Goal: Navigation & Orientation: Find specific page/section

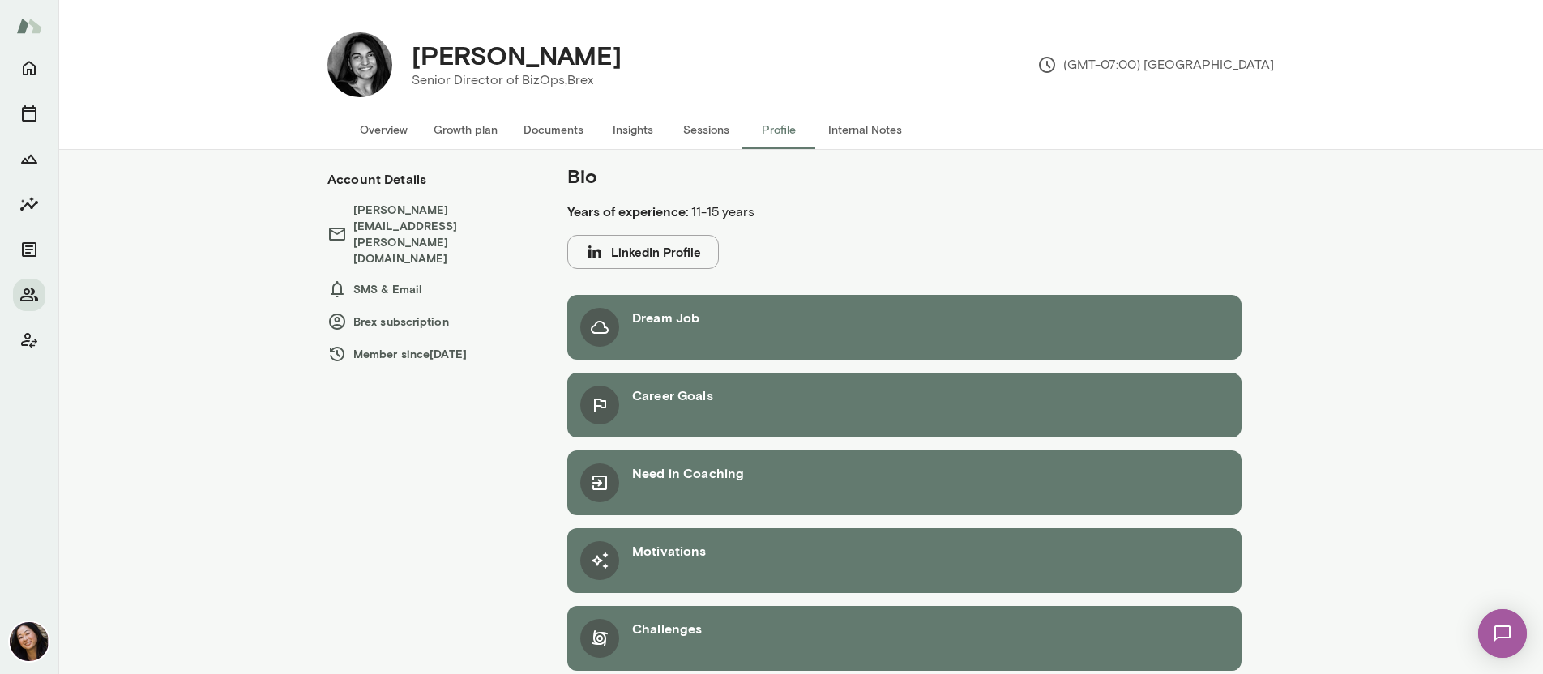
click at [376, 139] on button "Overview" at bounding box center [384, 129] width 74 height 39
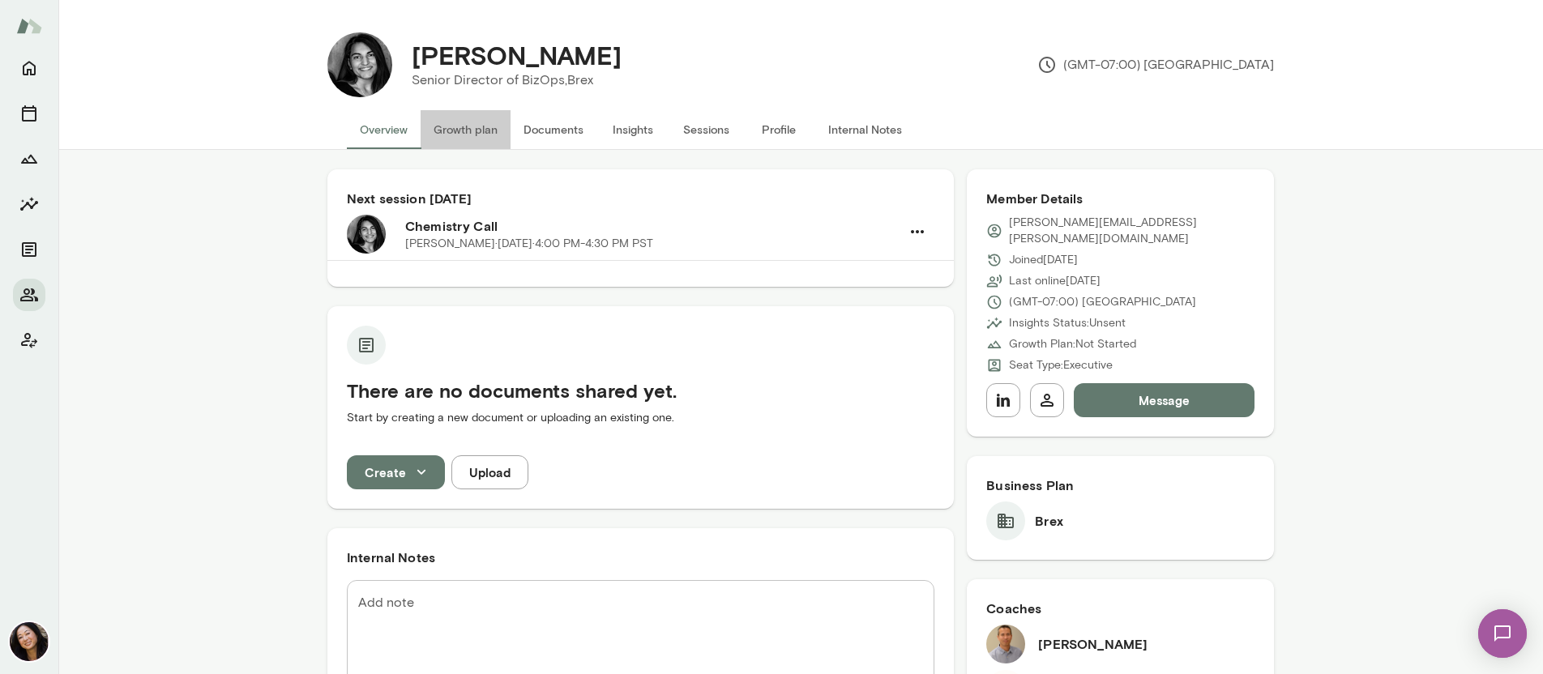
click at [458, 131] on button "Growth plan" at bounding box center [466, 129] width 90 height 39
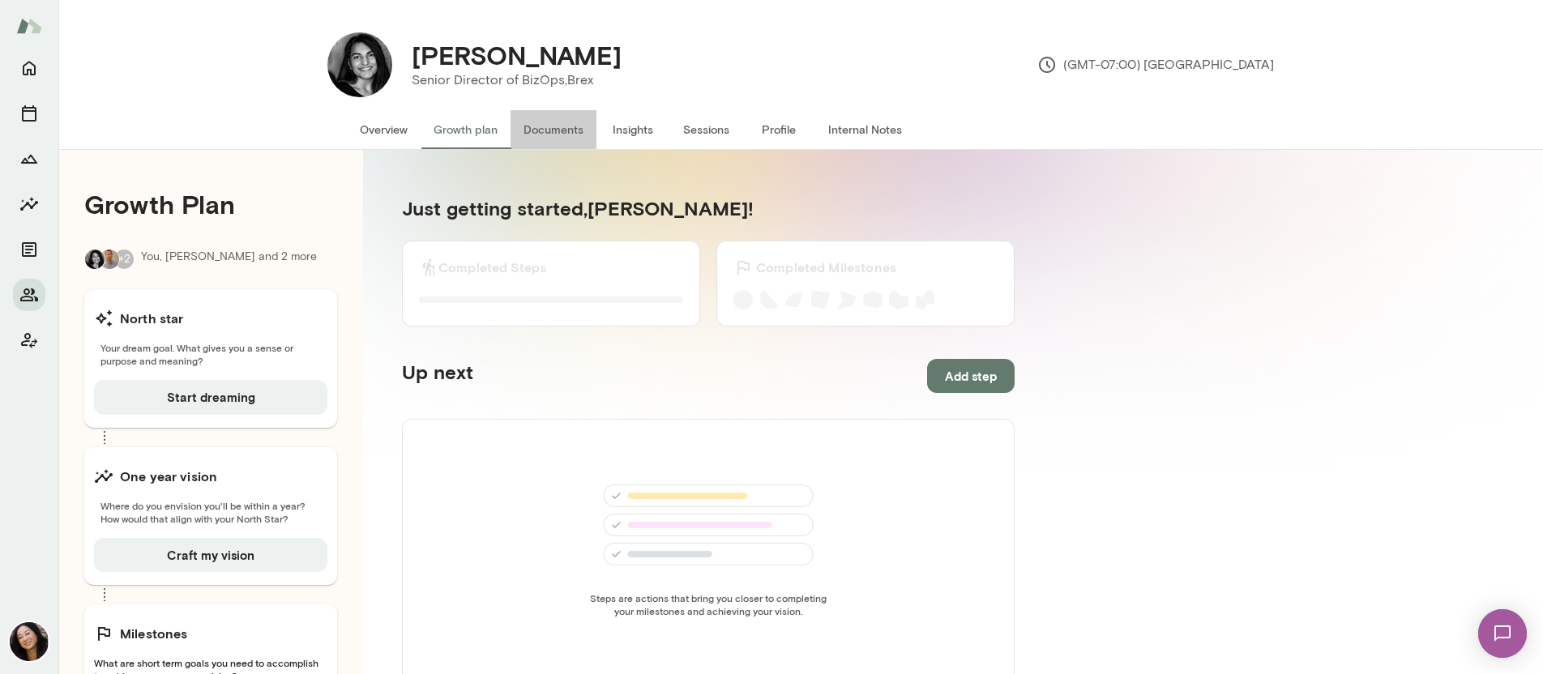
click at [557, 131] on button "Documents" at bounding box center [553, 129] width 86 height 39
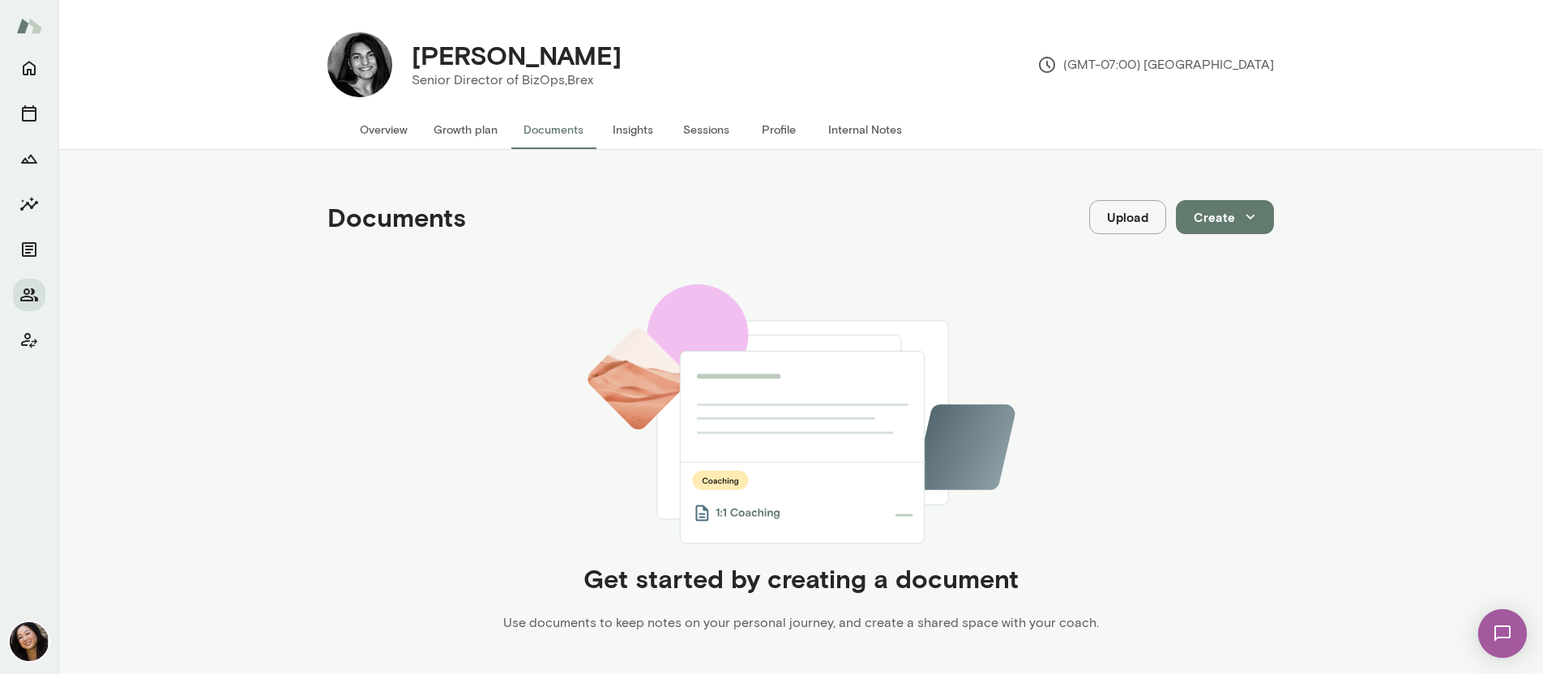
click at [619, 130] on button "Insights" at bounding box center [632, 129] width 73 height 39
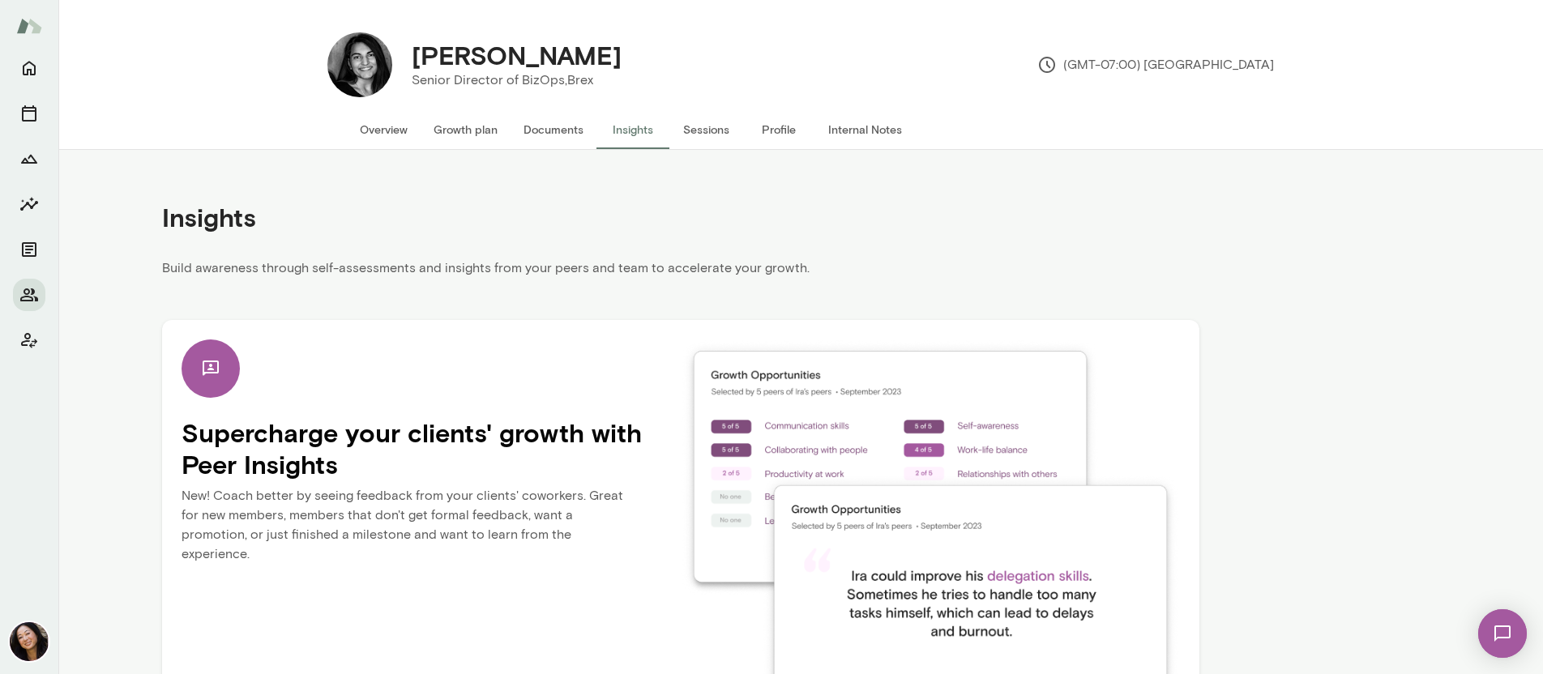
click at [700, 132] on button "Sessions" at bounding box center [705, 129] width 73 height 39
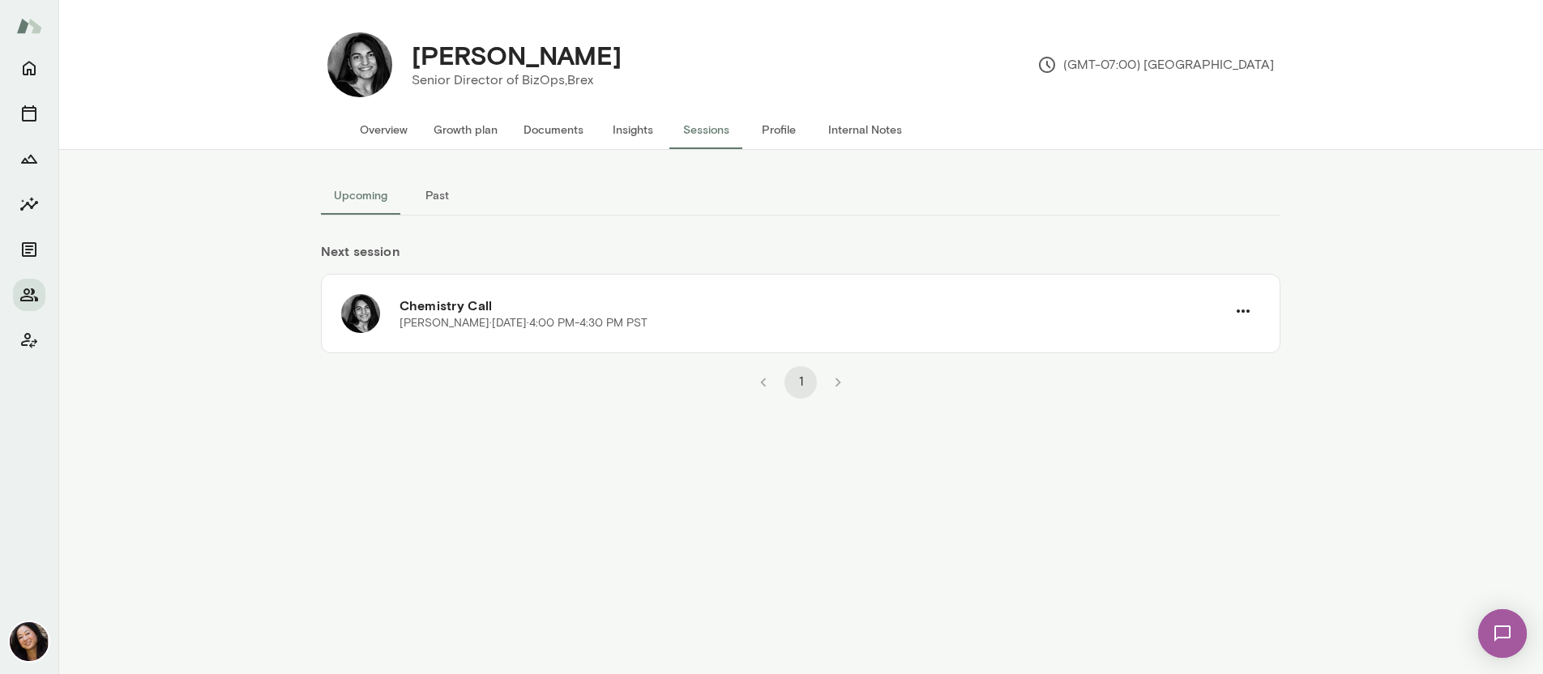
click at [781, 132] on button "Profile" at bounding box center [778, 129] width 73 height 39
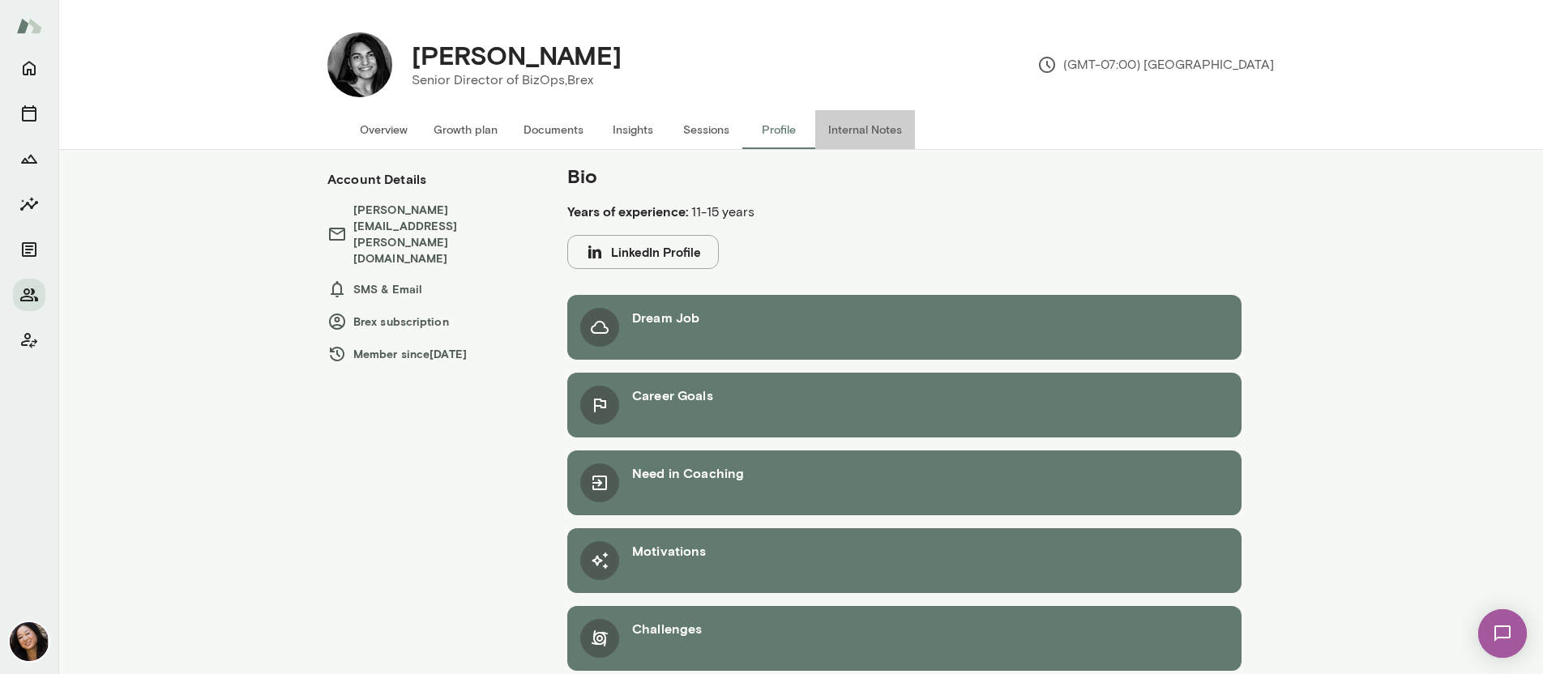
click at [850, 133] on button "Internal Notes" at bounding box center [865, 129] width 100 height 39
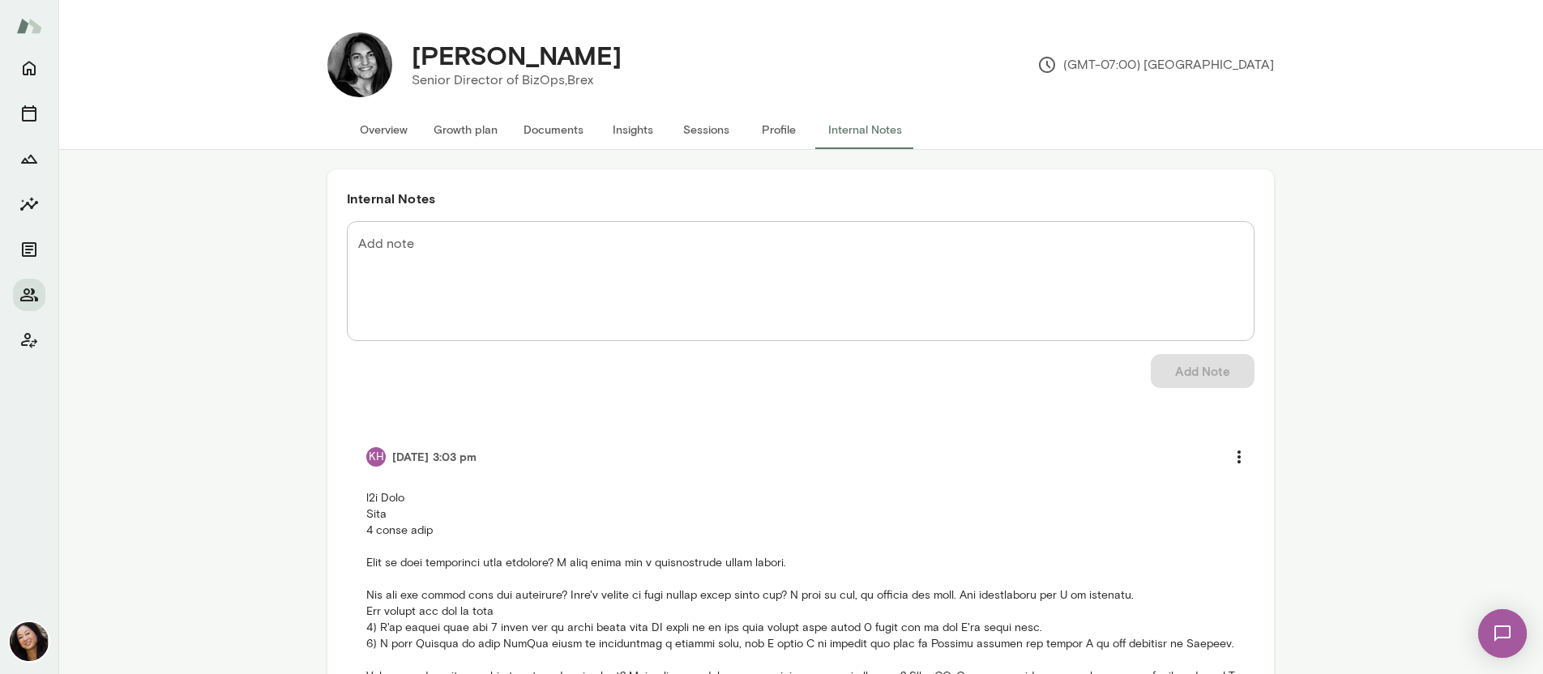
click at [367, 129] on button "Overview" at bounding box center [384, 129] width 74 height 39
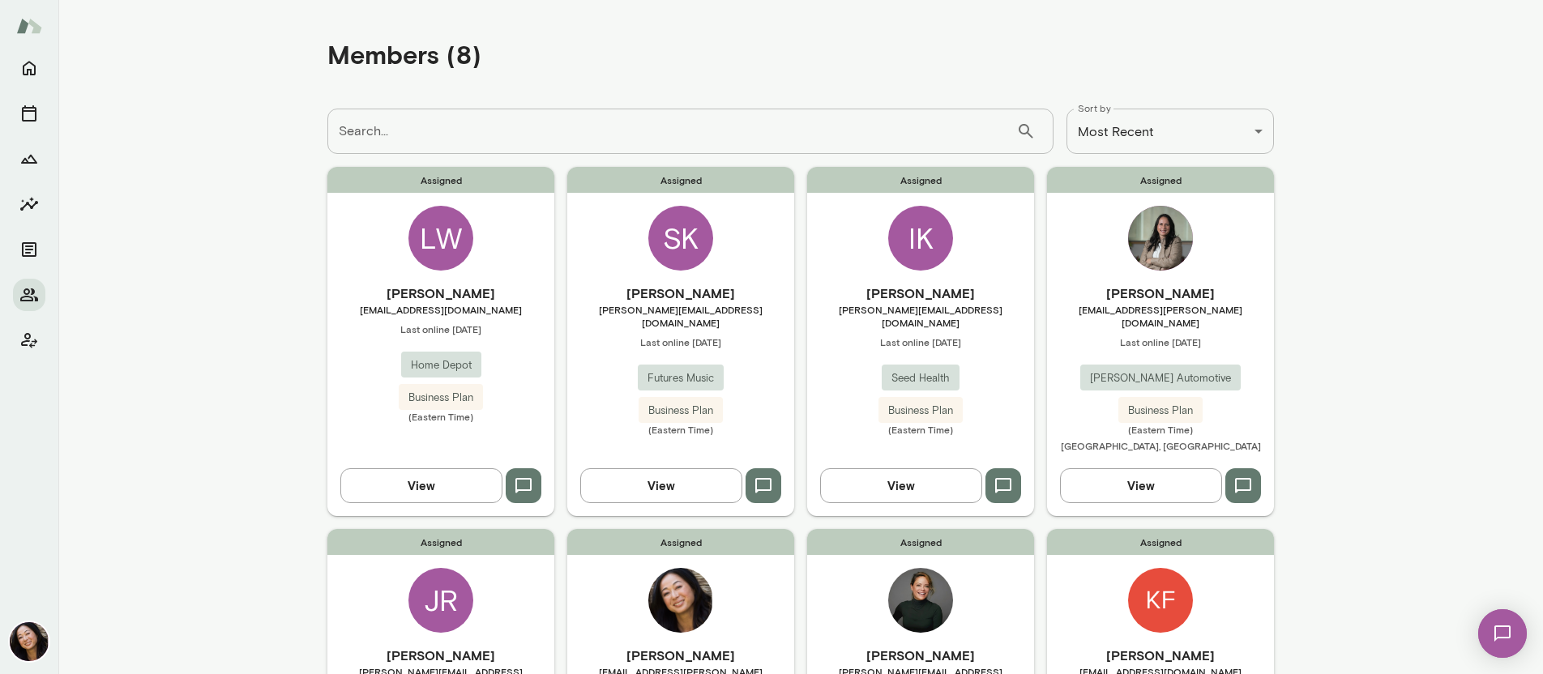
scroll to position [216, 0]
